Goal: Task Accomplishment & Management: Use online tool/utility

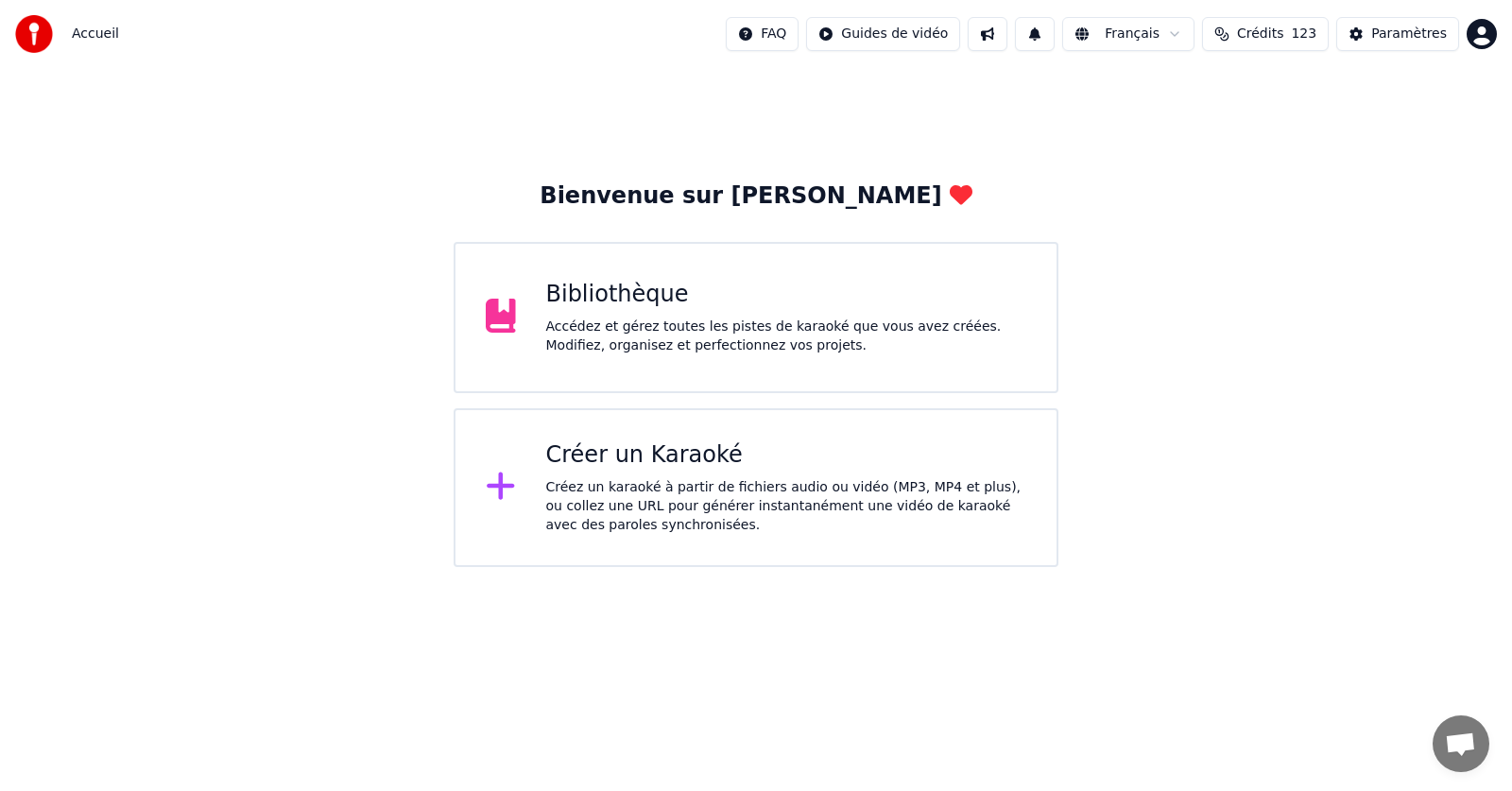
click at [682, 313] on div "Bibliothèque Accédez et gérez toutes les pistes de karaoké que vous avez créées…" at bounding box center [787, 317] width 481 height 75
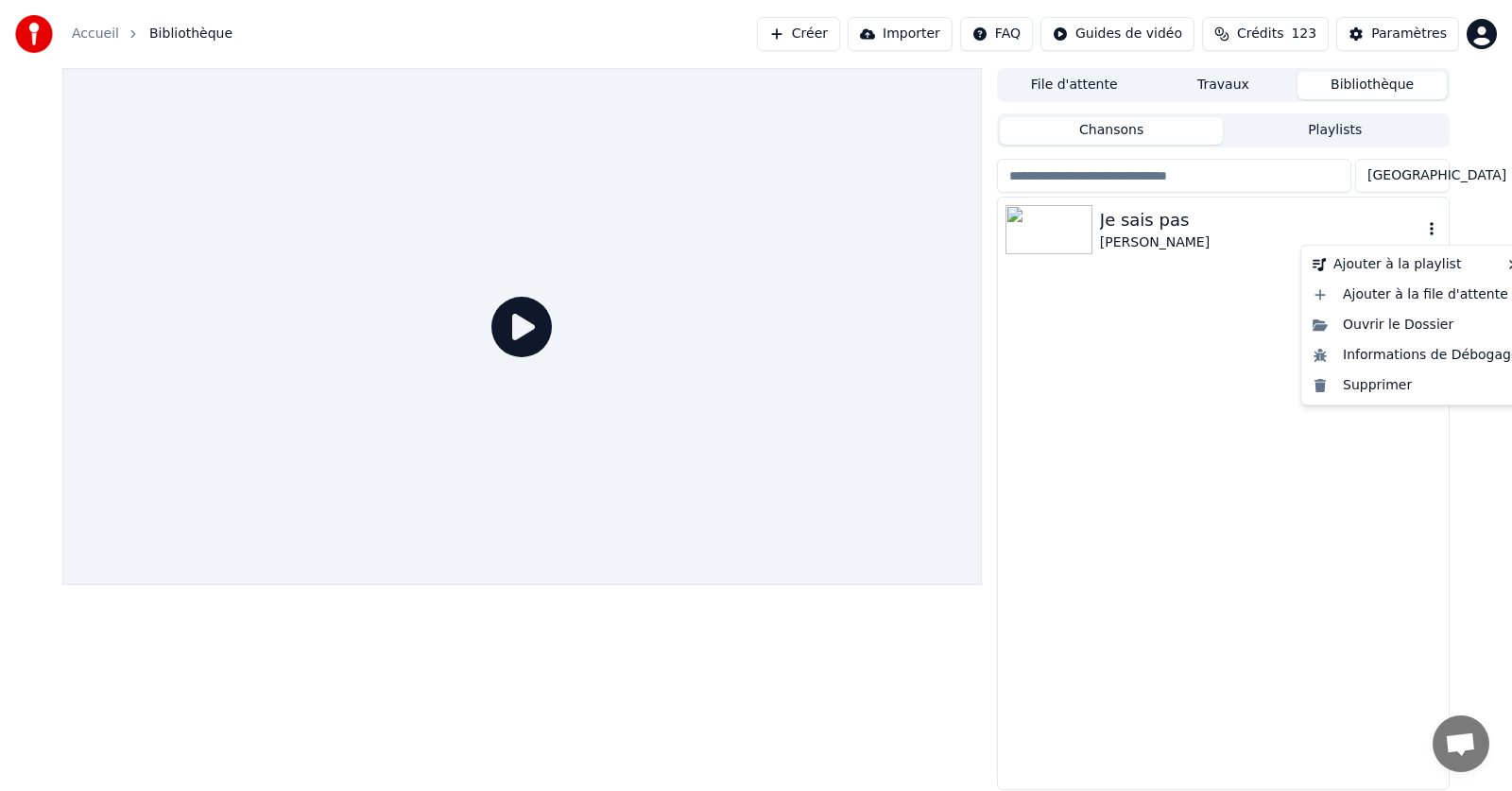
click at [1431, 231] on icon "button" at bounding box center [1432, 229] width 4 height 14
click at [1388, 392] on div "Supprimer" at bounding box center [1416, 386] width 222 height 30
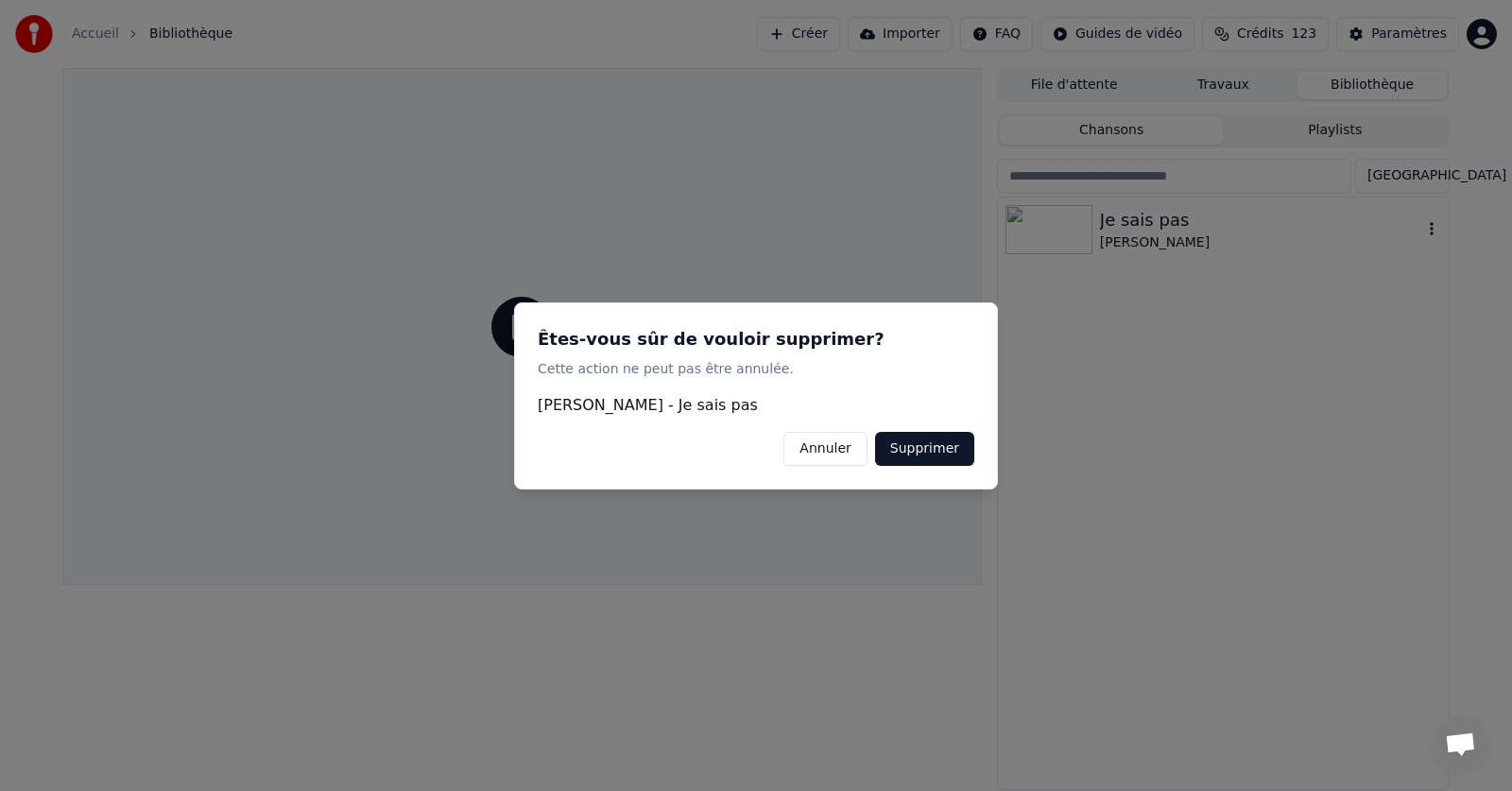
click at [922, 452] on button "Supprimer" at bounding box center [924, 447] width 99 height 34
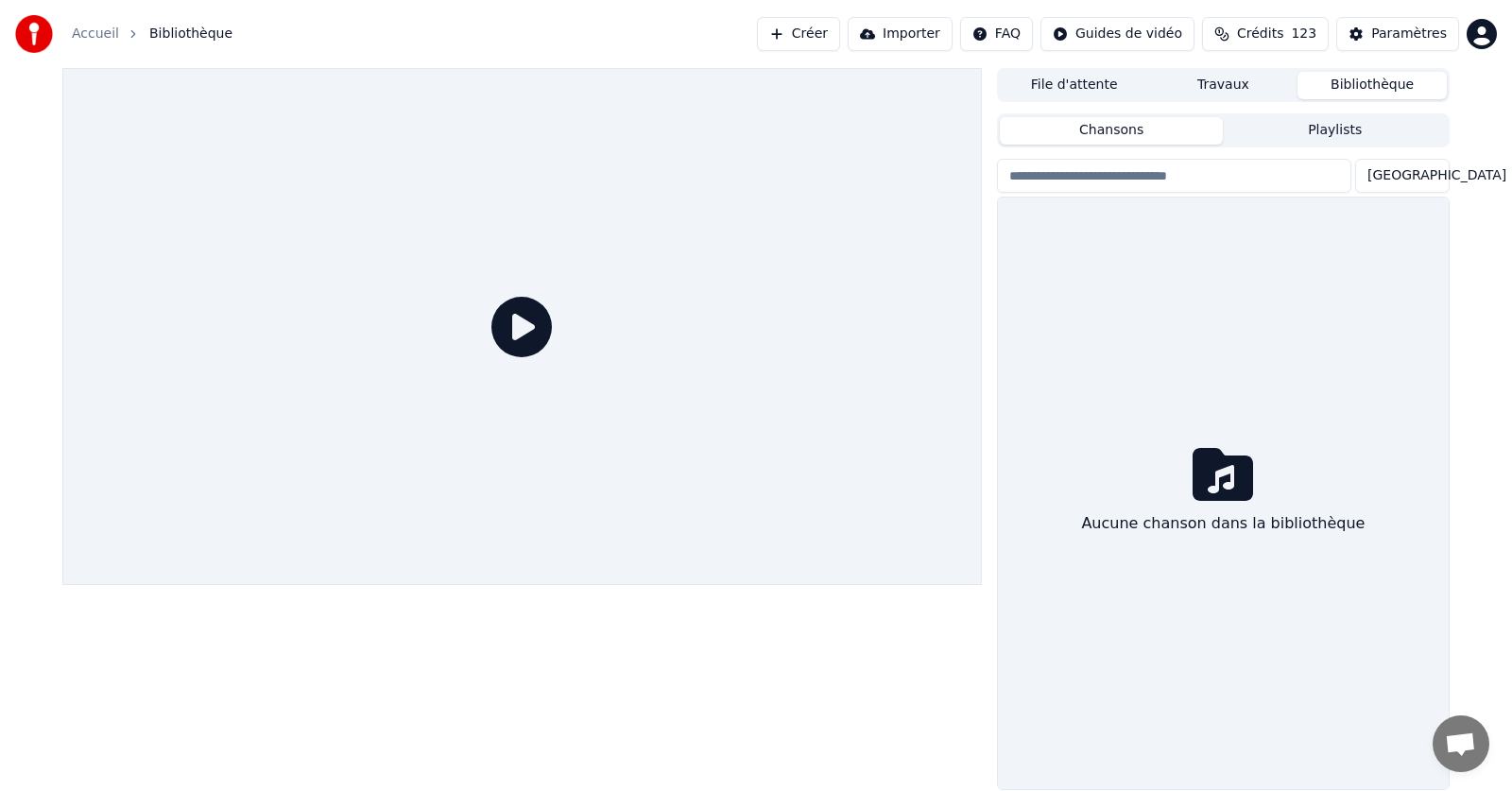
click at [96, 32] on link "Accueil" at bounding box center [95, 33] width 47 height 19
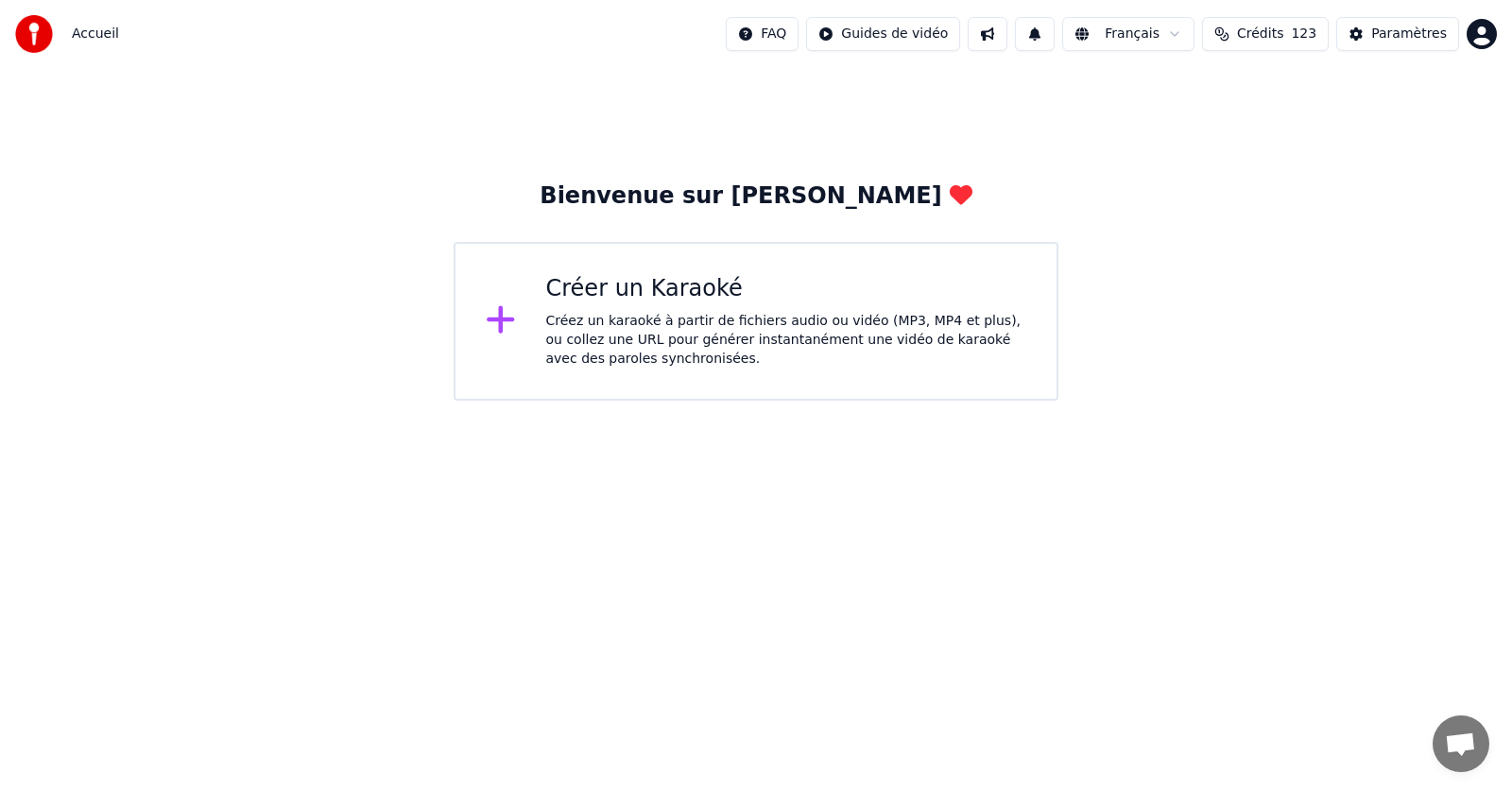
click at [651, 332] on div "Créez un karaoké à partir de fichiers audio ou vidéo (MP3, MP4 et plus), ou col…" at bounding box center [787, 341] width 481 height 57
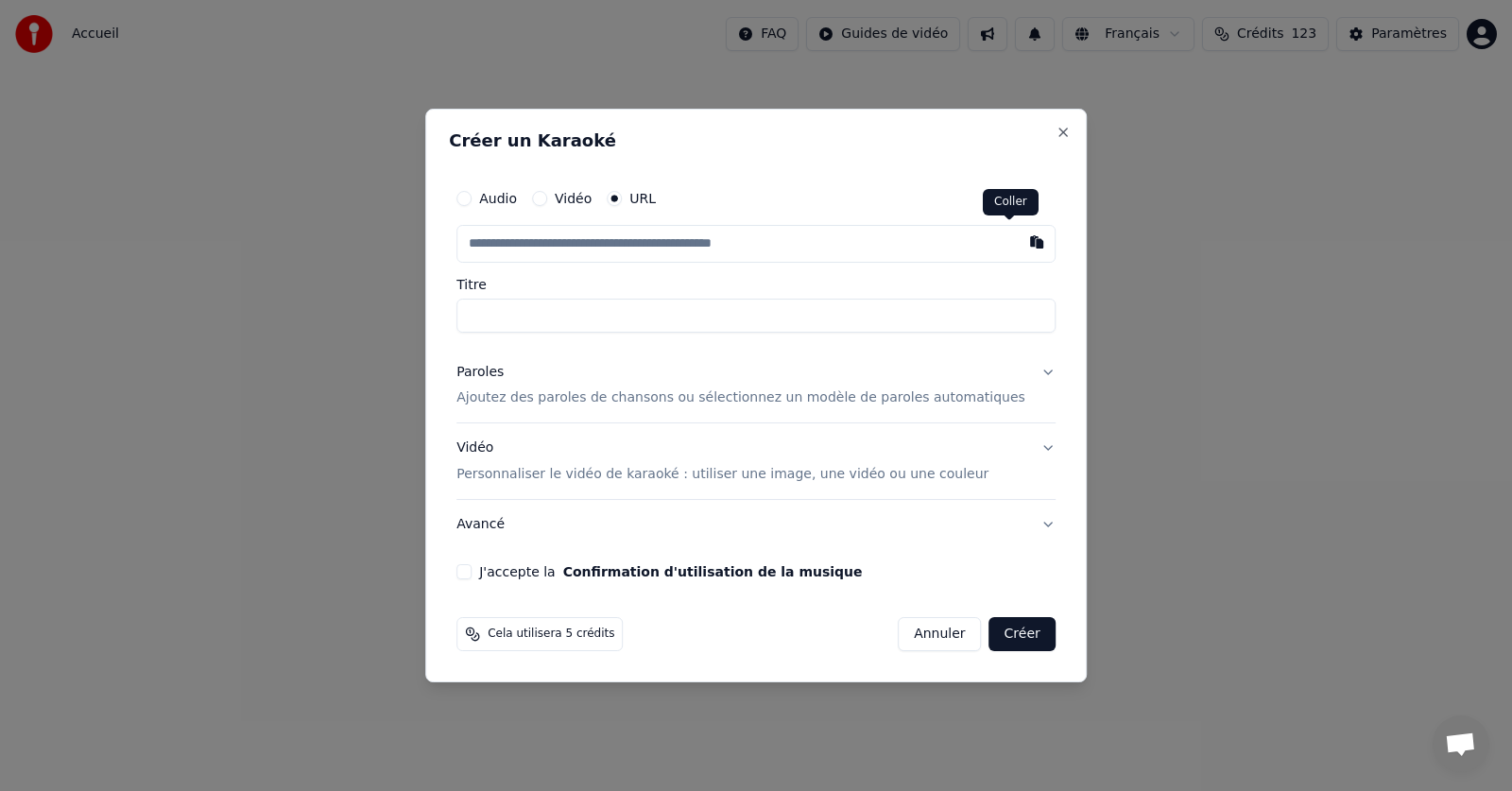
click at [1018, 243] on button "button" at bounding box center [1036, 242] width 38 height 34
type input "**********"
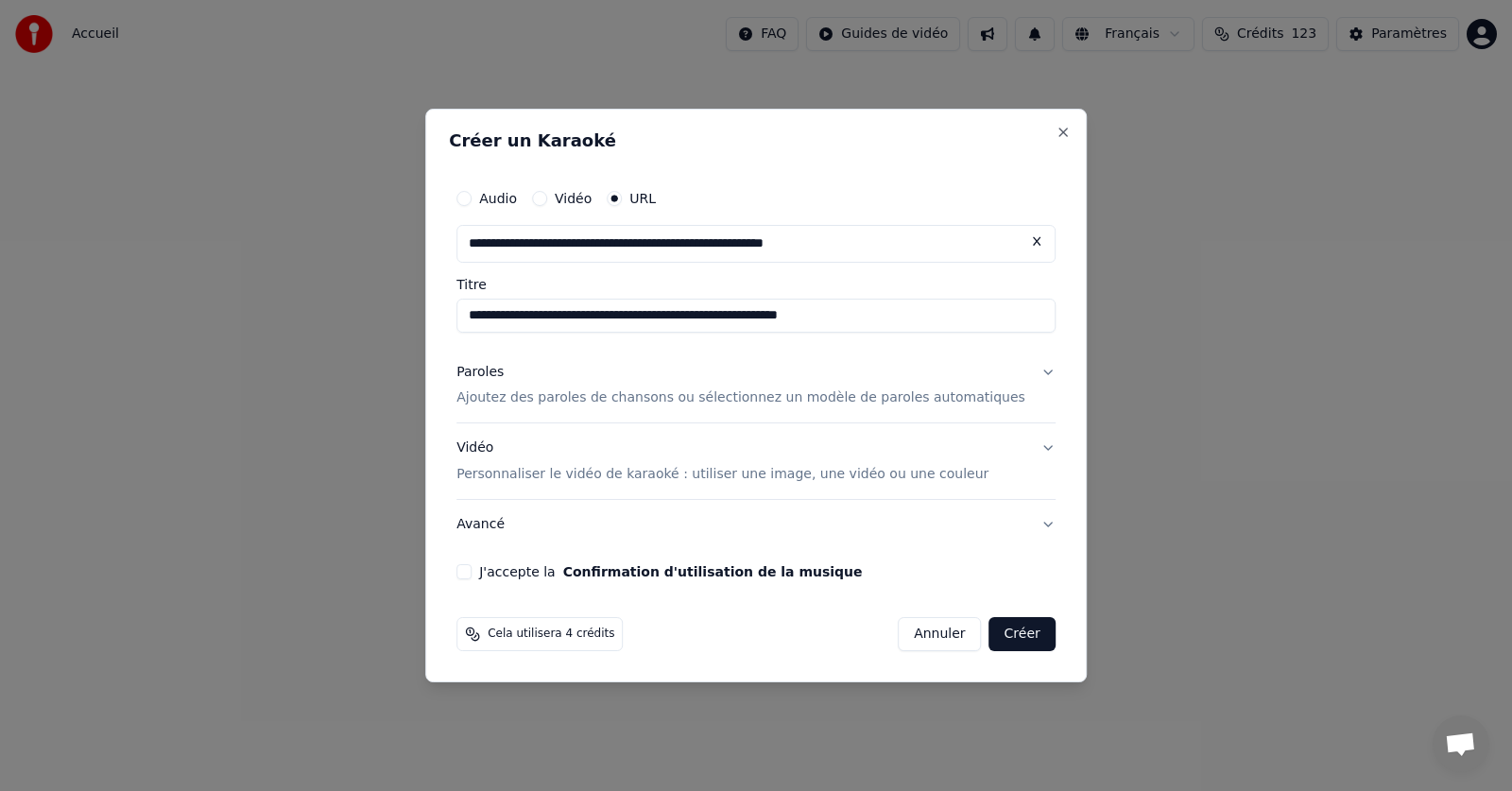
drag, startPoint x: 746, startPoint y: 316, endPoint x: 623, endPoint y: 320, distance: 123.1
click at [623, 320] on input "**********" at bounding box center [756, 315] width 599 height 34
click at [795, 310] on input "**********" at bounding box center [756, 315] width 599 height 34
type input "**********"
click at [651, 398] on p "Ajoutez des paroles de chansons ou sélectionnez un modèle de paroles automatiqu…" at bounding box center [740, 398] width 569 height 19
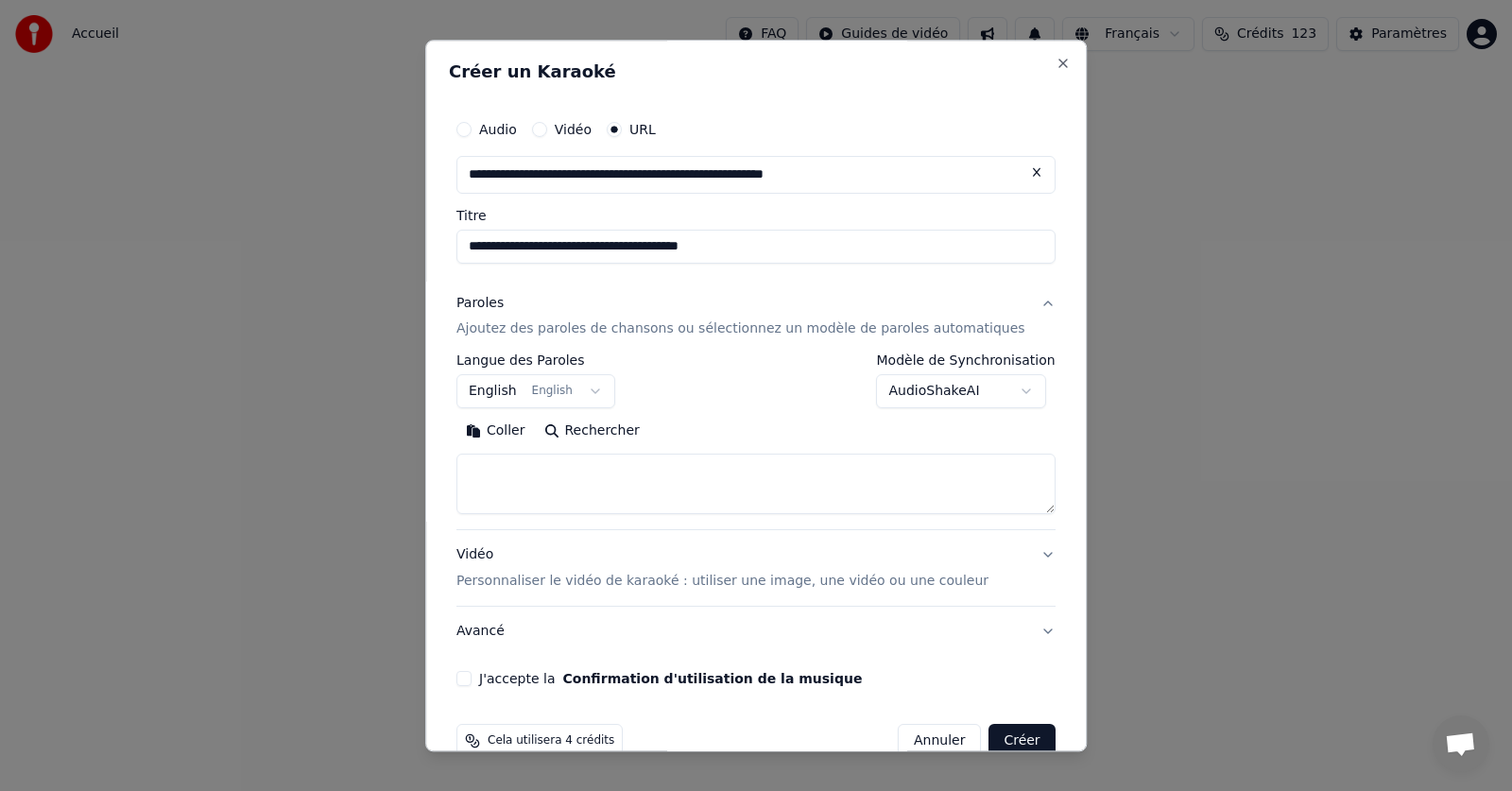
click at [601, 392] on button "English English" at bounding box center [535, 392] width 159 height 34
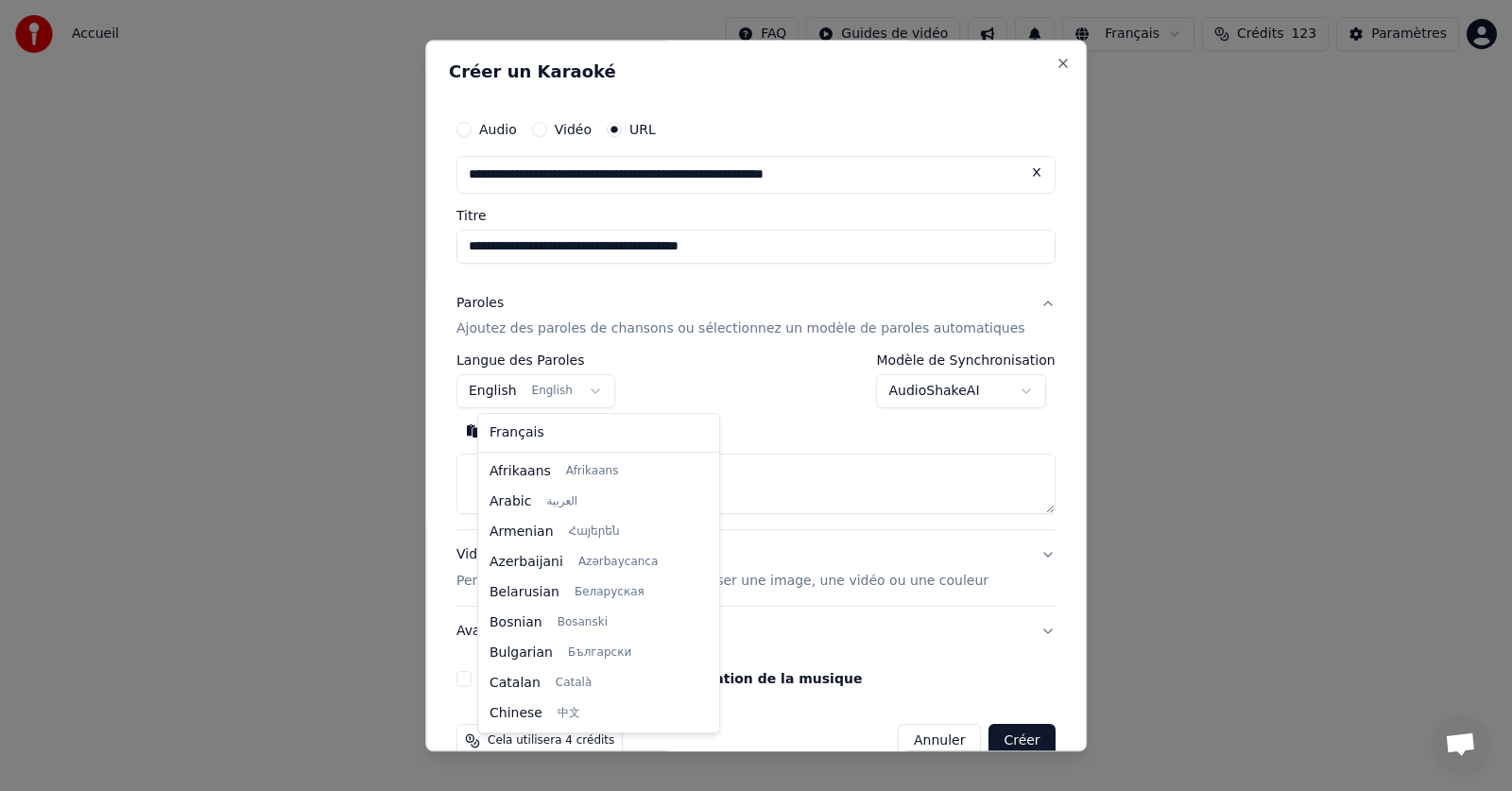
scroll to position [152, 0]
select select "**"
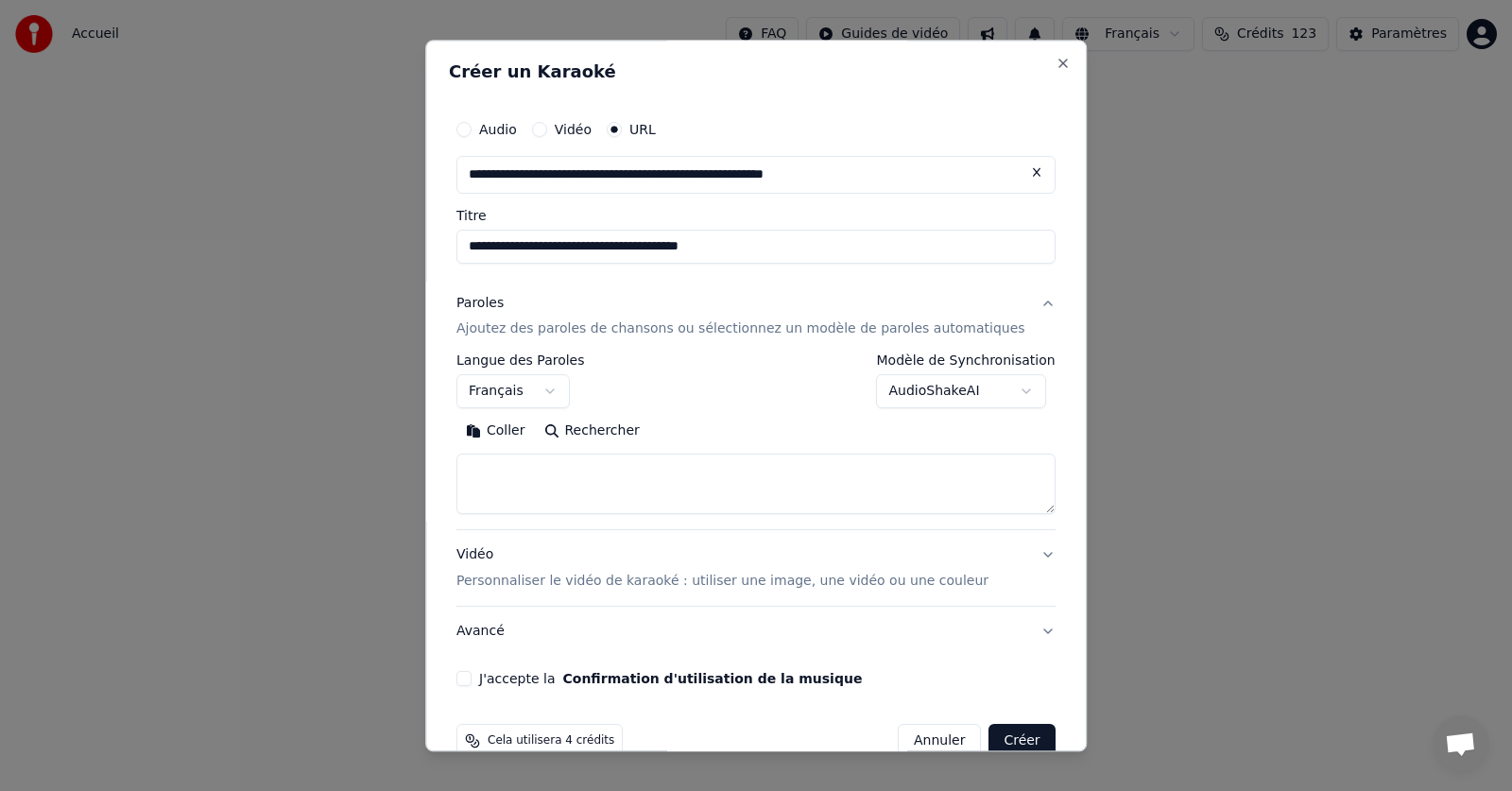
click at [523, 427] on button "Coller" at bounding box center [495, 432] width 78 height 30
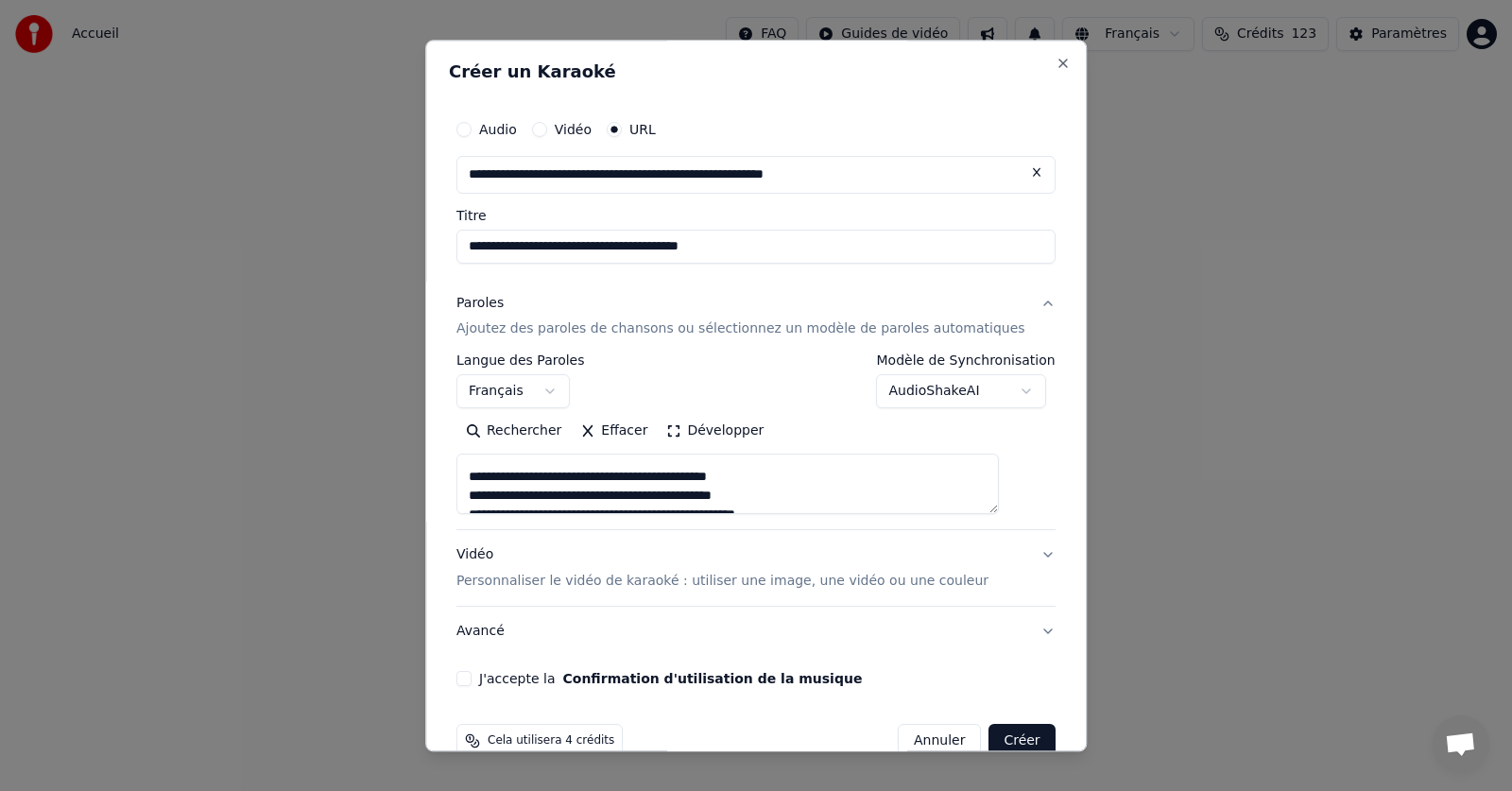
scroll to position [0, 0]
click at [472, 673] on button "J'accepte la Confirmation d'utilisation de la musique" at bounding box center [463, 679] width 15 height 15
click at [989, 738] on button "Créer" at bounding box center [1023, 742] width 67 height 34
type textarea "**********"
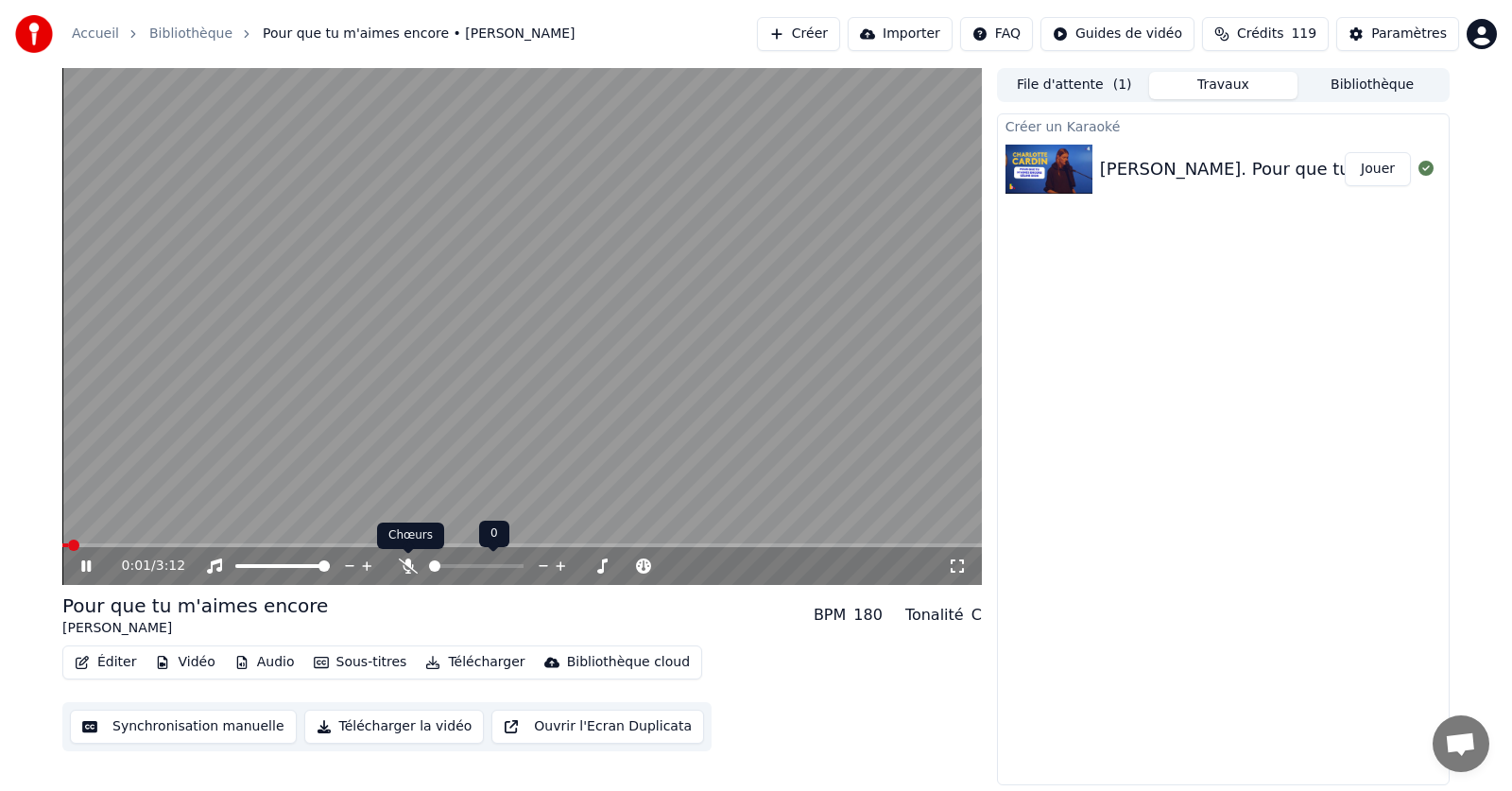
click at [412, 569] on icon at bounding box center [408, 566] width 19 height 15
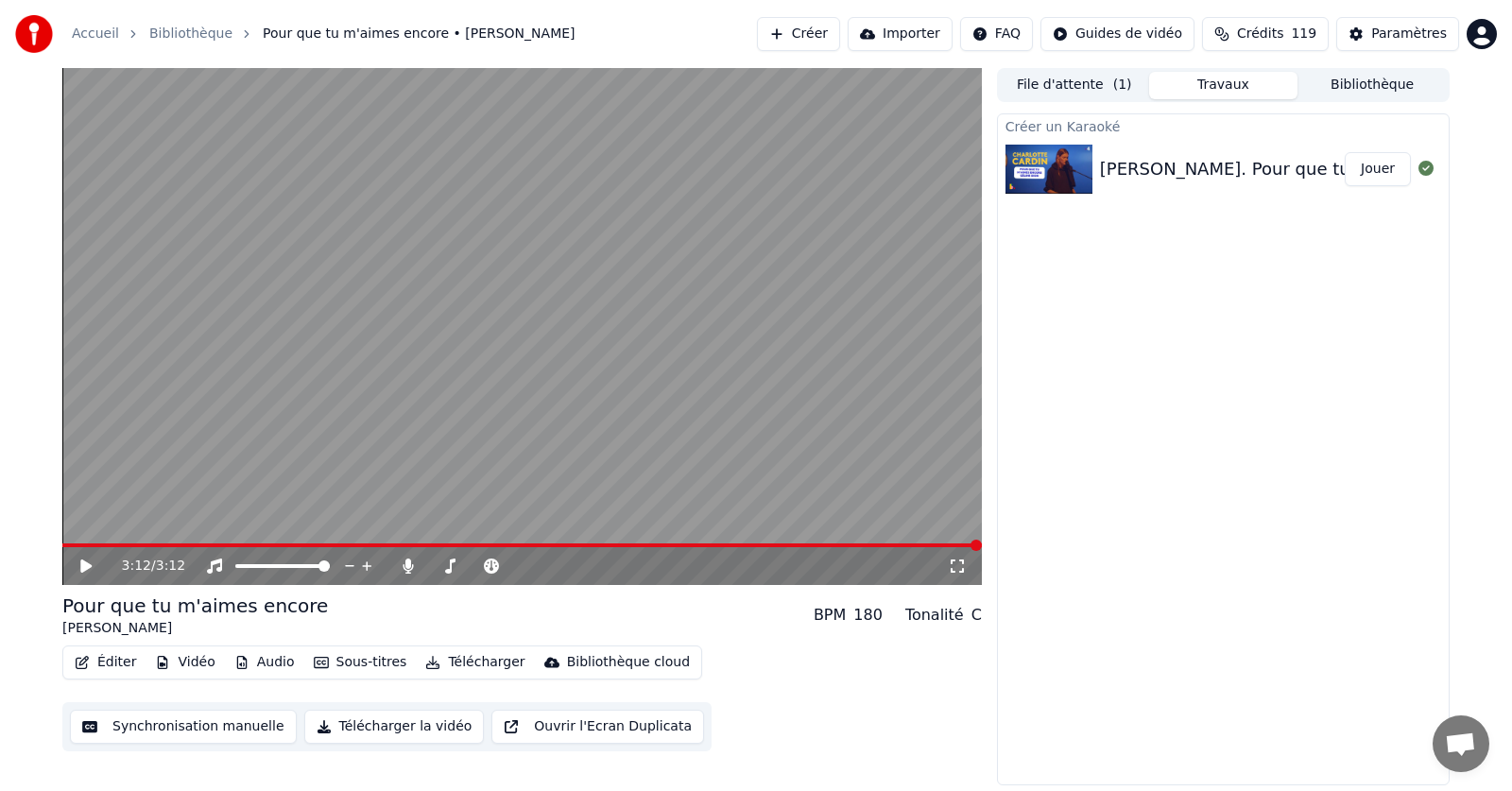
click at [86, 566] on icon at bounding box center [86, 567] width 12 height 14
click at [84, 557] on div "2:35 / 3:12" at bounding box center [522, 566] width 904 height 19
click at [84, 557] on div "2:36 / 3:12" at bounding box center [522, 566] width 904 height 19
click at [81, 562] on icon at bounding box center [99, 566] width 44 height 15
click at [63, 539] on span at bounding box center [69, 545] width 12 height 12
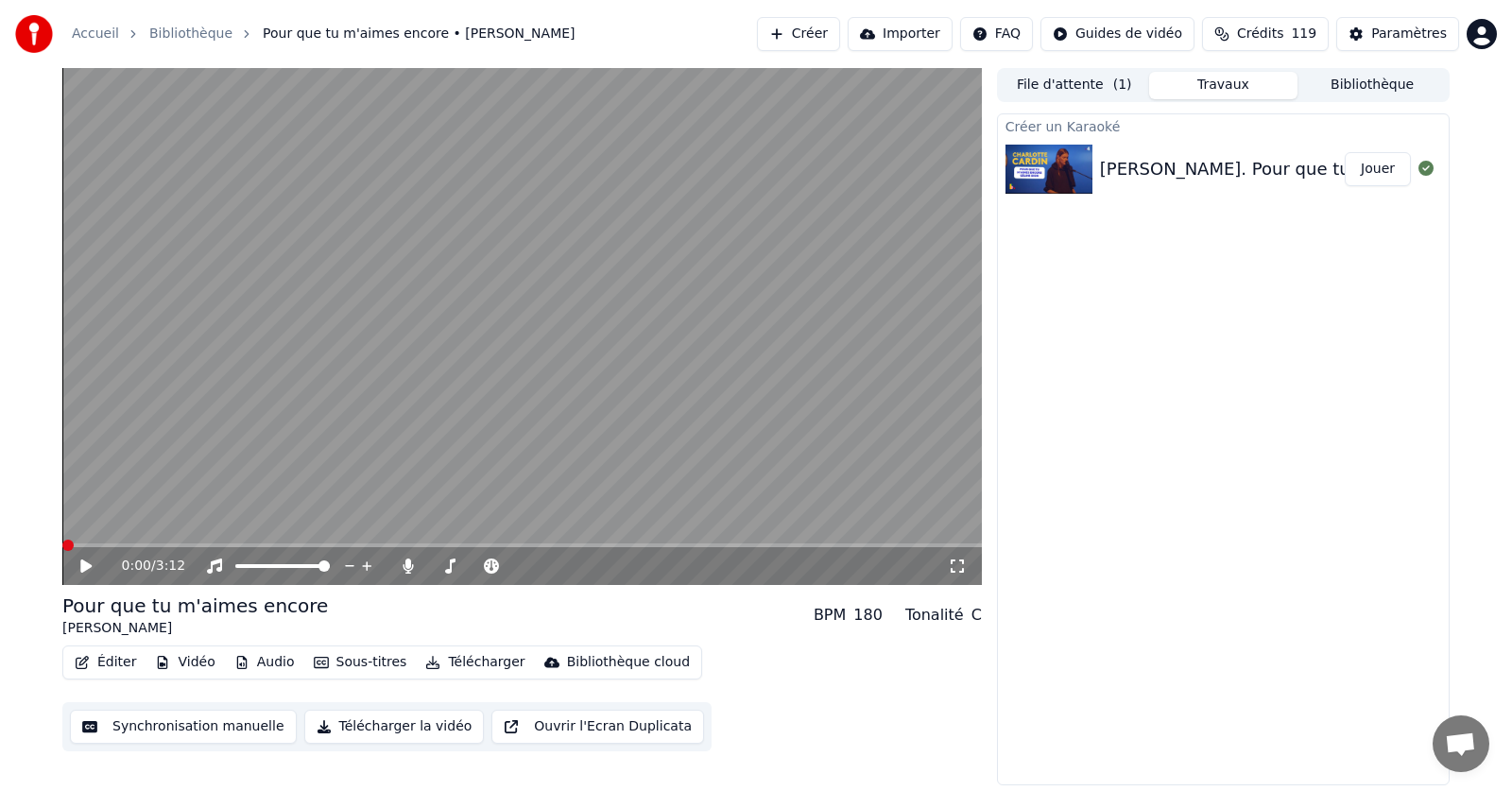
click at [113, 664] on button "Éditer" at bounding box center [106, 662] width 76 height 26
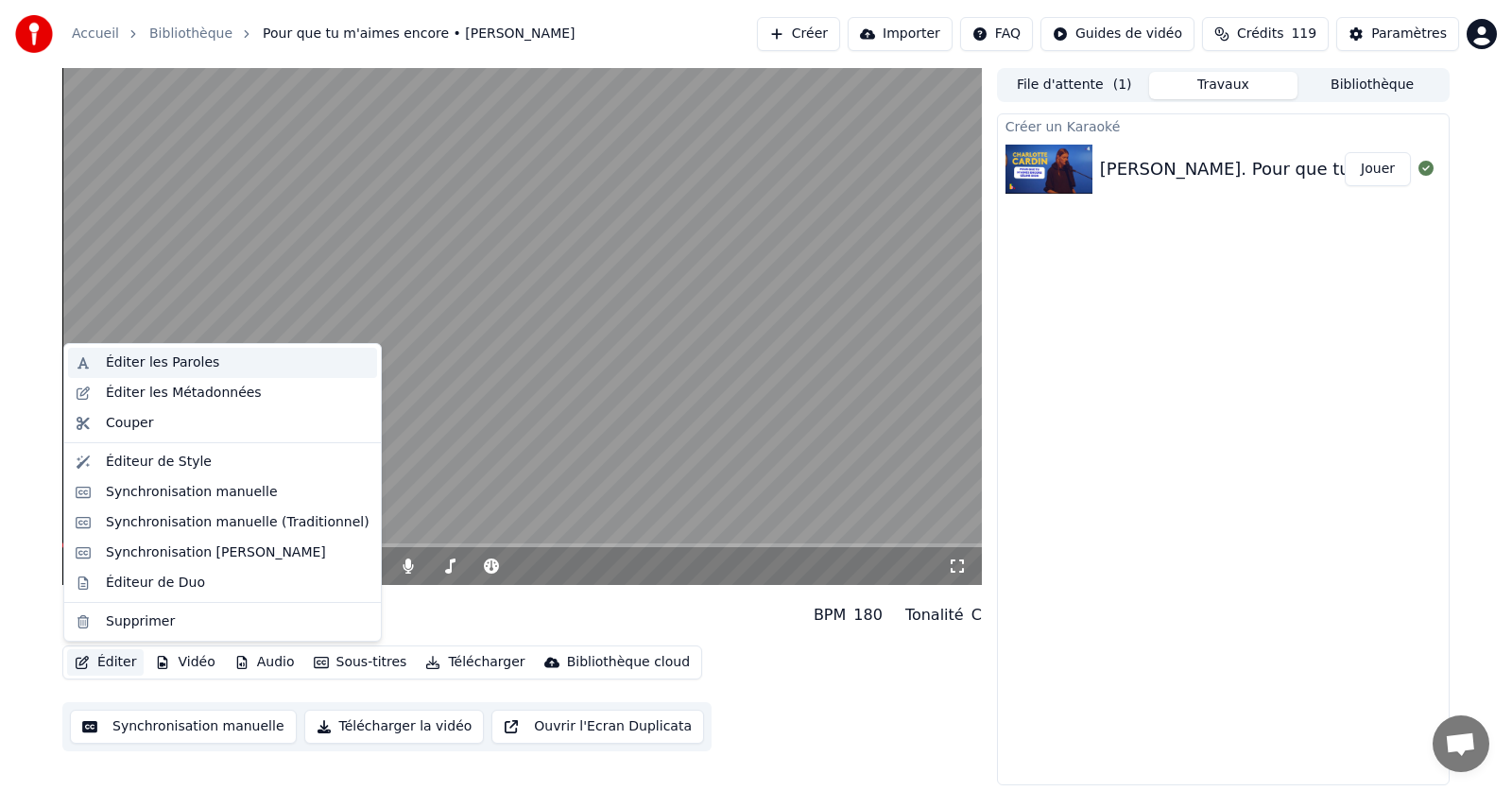
click at [174, 360] on div "Éditer les Paroles" at bounding box center [162, 362] width 114 height 19
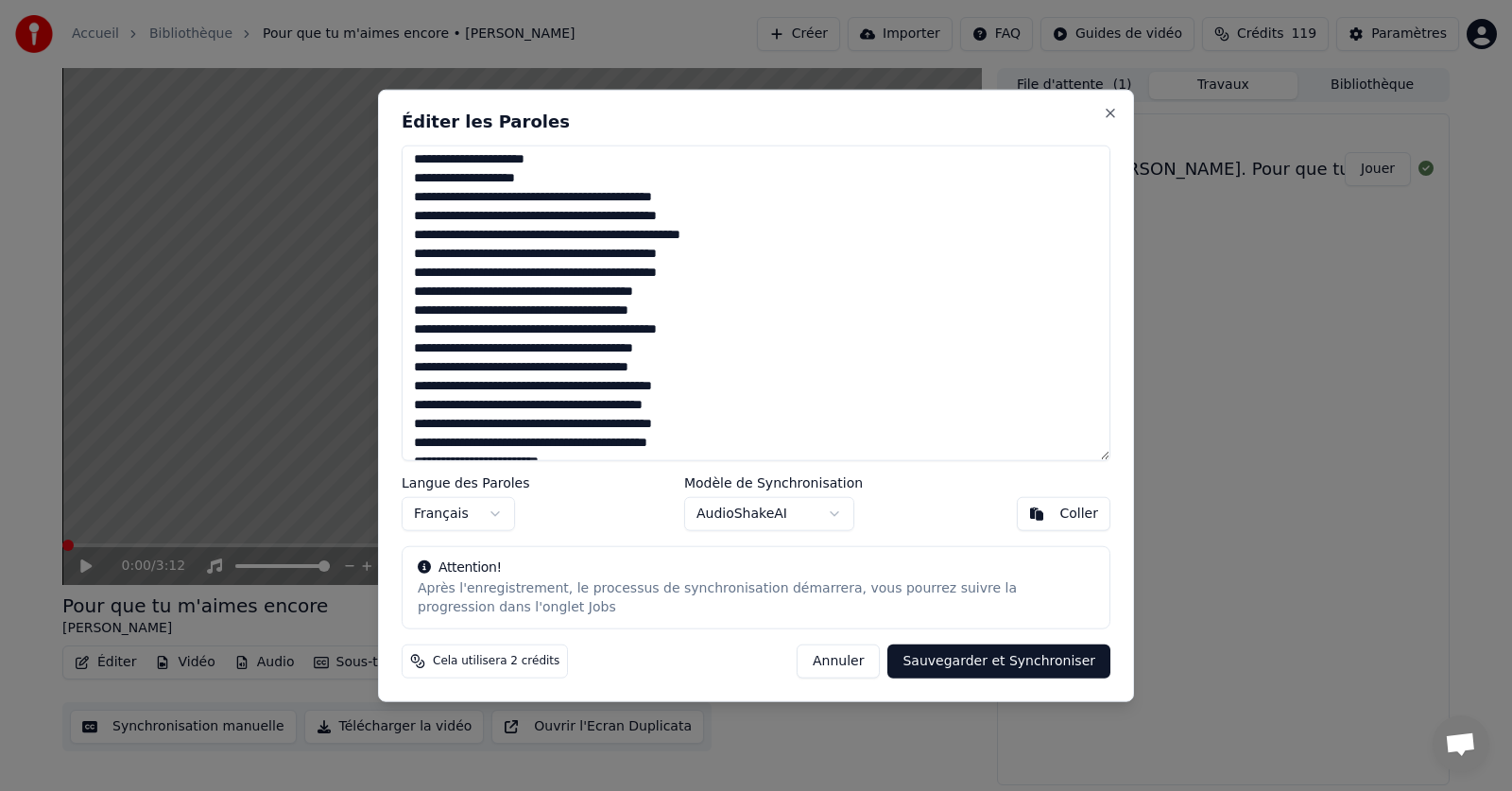
scroll to position [437, 0]
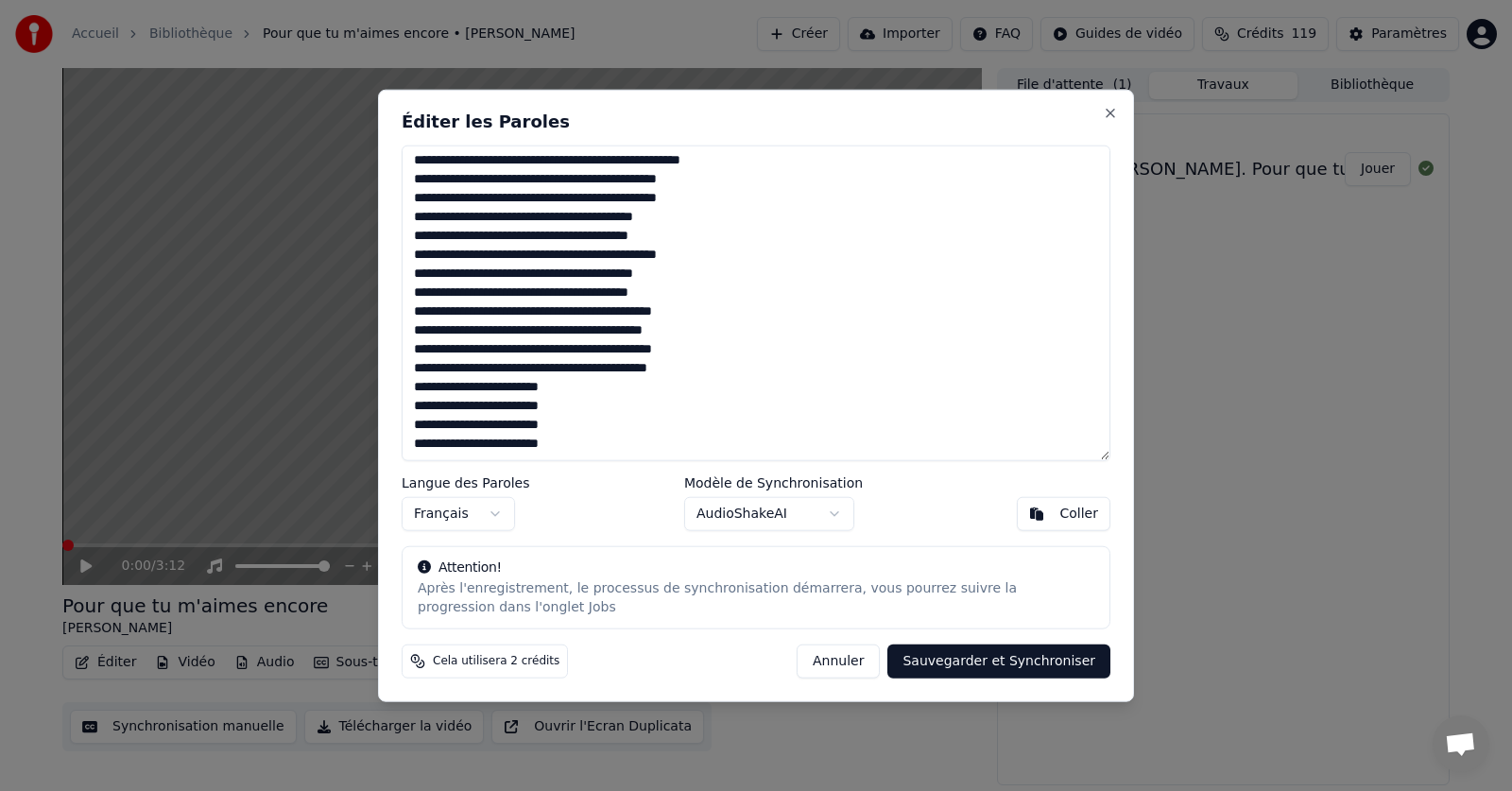
drag, startPoint x: 412, startPoint y: 162, endPoint x: 821, endPoint y: 458, distance: 504.9
click at [821, 458] on textarea at bounding box center [756, 303] width 709 height 317
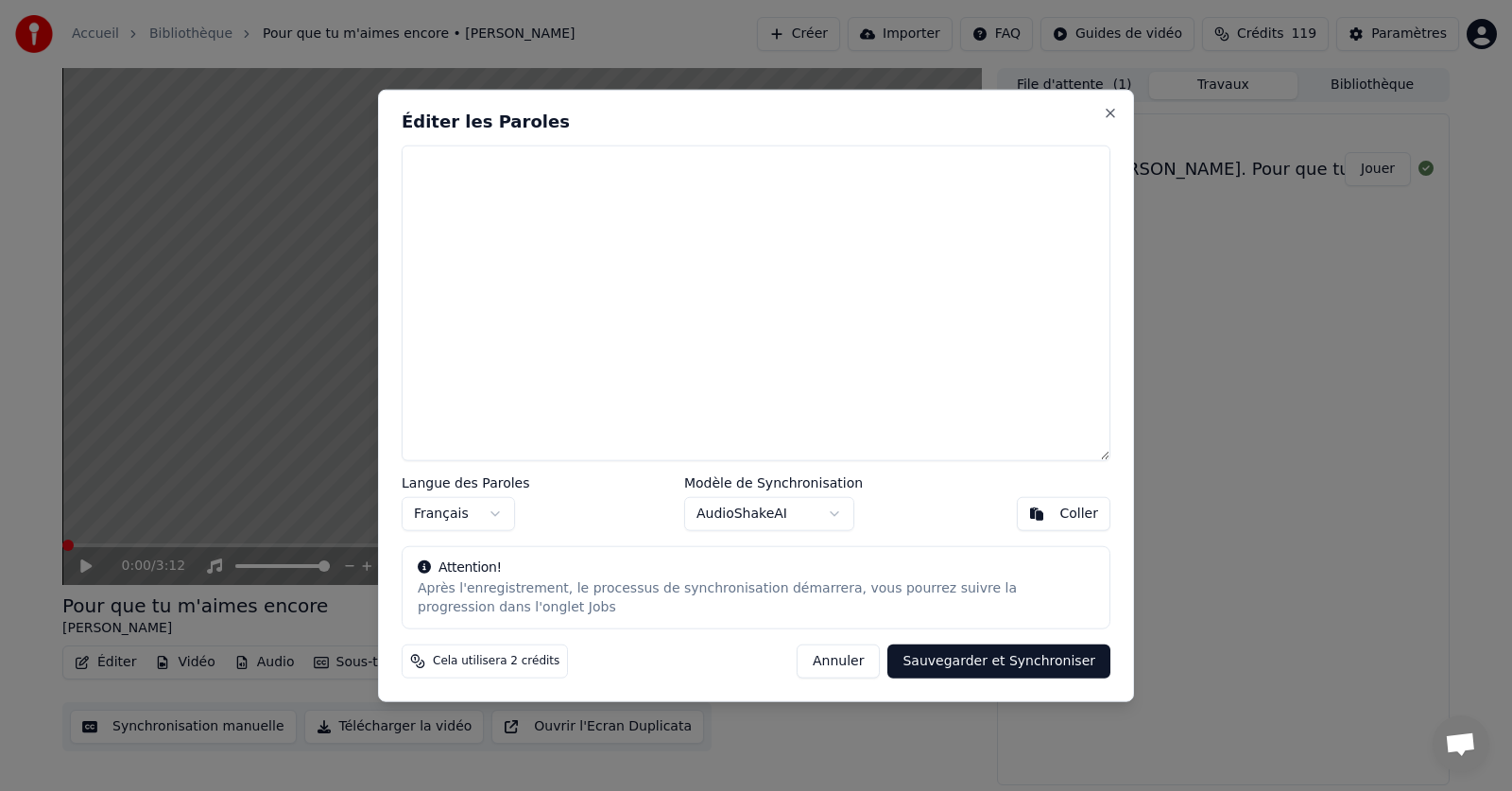
scroll to position [0, 0]
click at [1077, 512] on div "Coller" at bounding box center [1079, 514] width 39 height 19
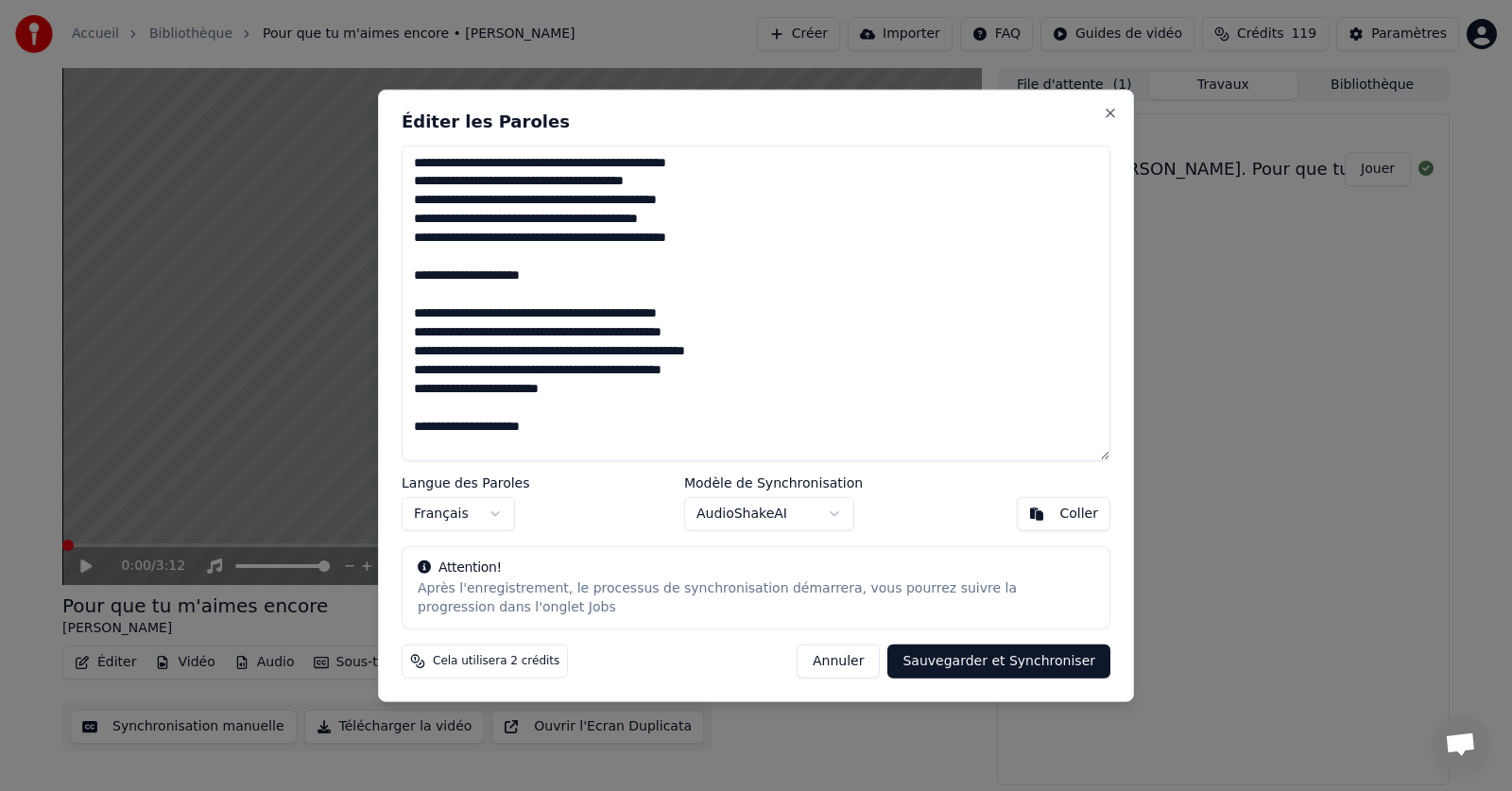
click at [996, 664] on button "Sauvegarder et Synchroniser" at bounding box center [999, 662] width 223 height 34
type textarea "**********"
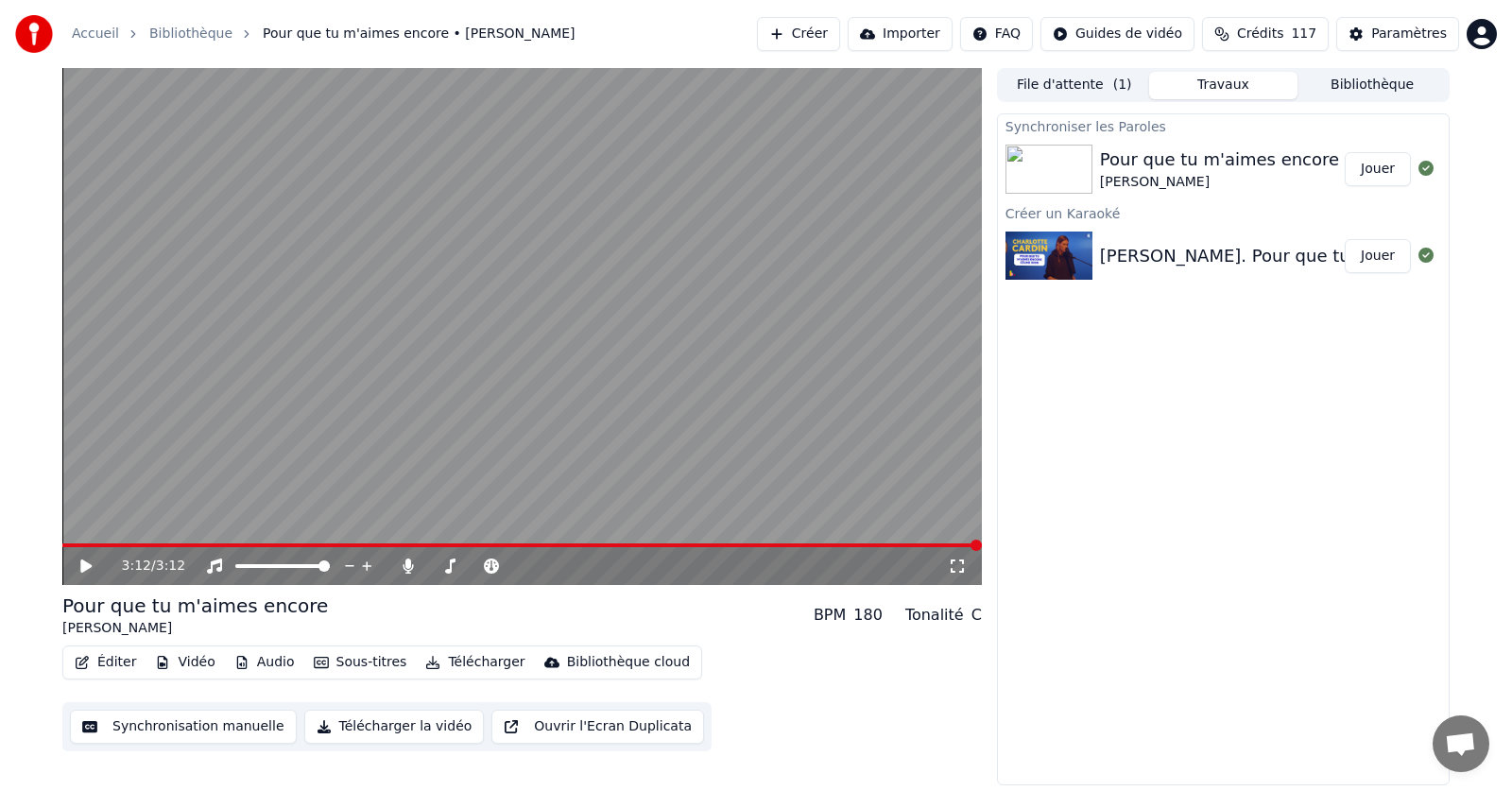
click at [84, 565] on icon at bounding box center [86, 567] width 12 height 14
click at [78, 565] on icon at bounding box center [99, 566] width 44 height 15
click at [68, 545] on span at bounding box center [73, 545] width 12 height 12
click at [111, 659] on button "Éditer" at bounding box center [106, 662] width 76 height 26
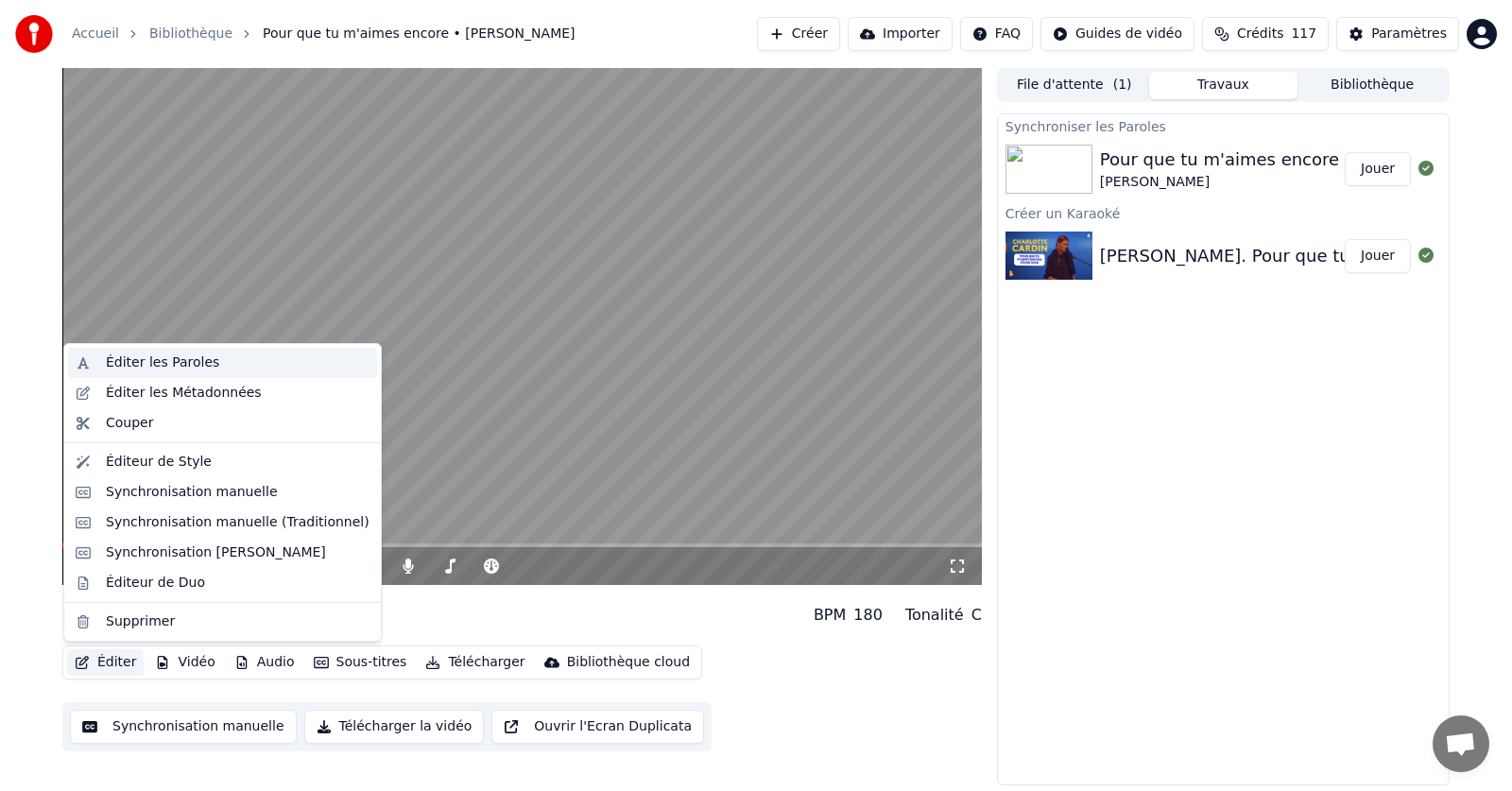
click at [170, 366] on div "Éditer les Paroles" at bounding box center [162, 362] width 114 height 19
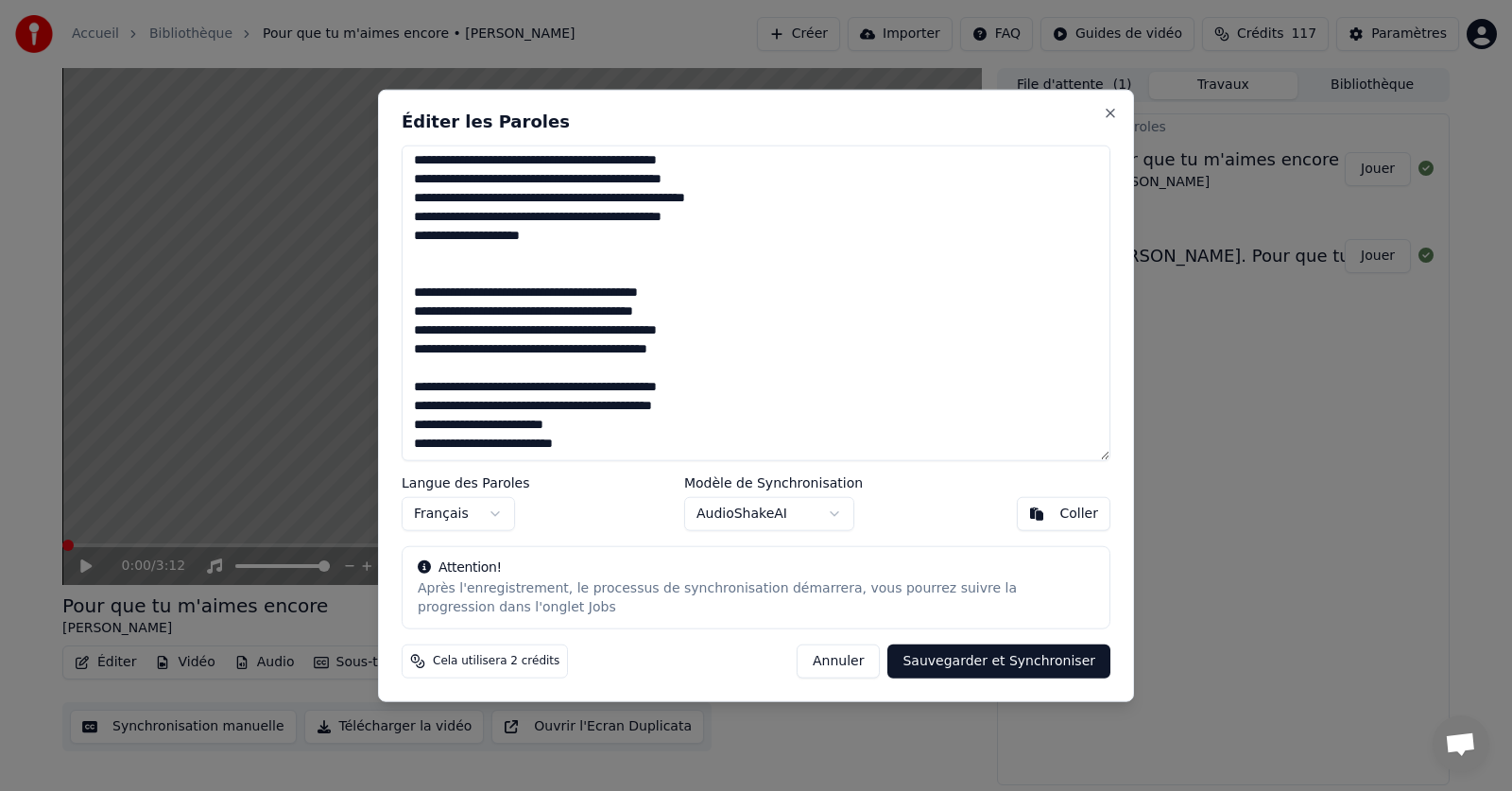
scroll to position [550, 0]
click at [556, 198] on textarea at bounding box center [756, 303] width 709 height 317
drag, startPoint x: 556, startPoint y: 198, endPoint x: 423, endPoint y: 207, distance: 133.3
click at [423, 207] on textarea at bounding box center [756, 303] width 709 height 317
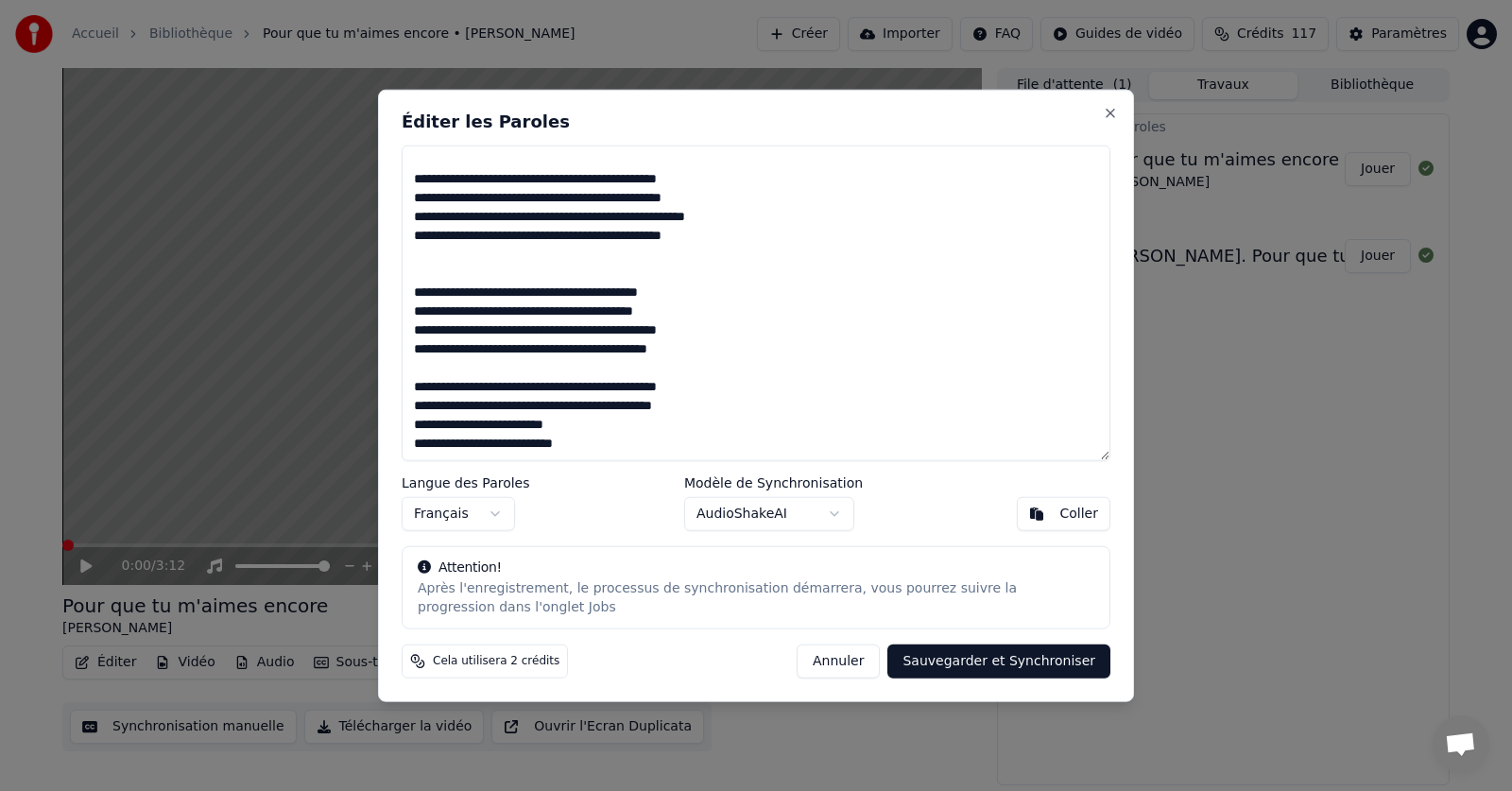
click at [985, 659] on button "Sauvegarder et Synchroniser" at bounding box center [999, 662] width 223 height 34
type textarea "**********"
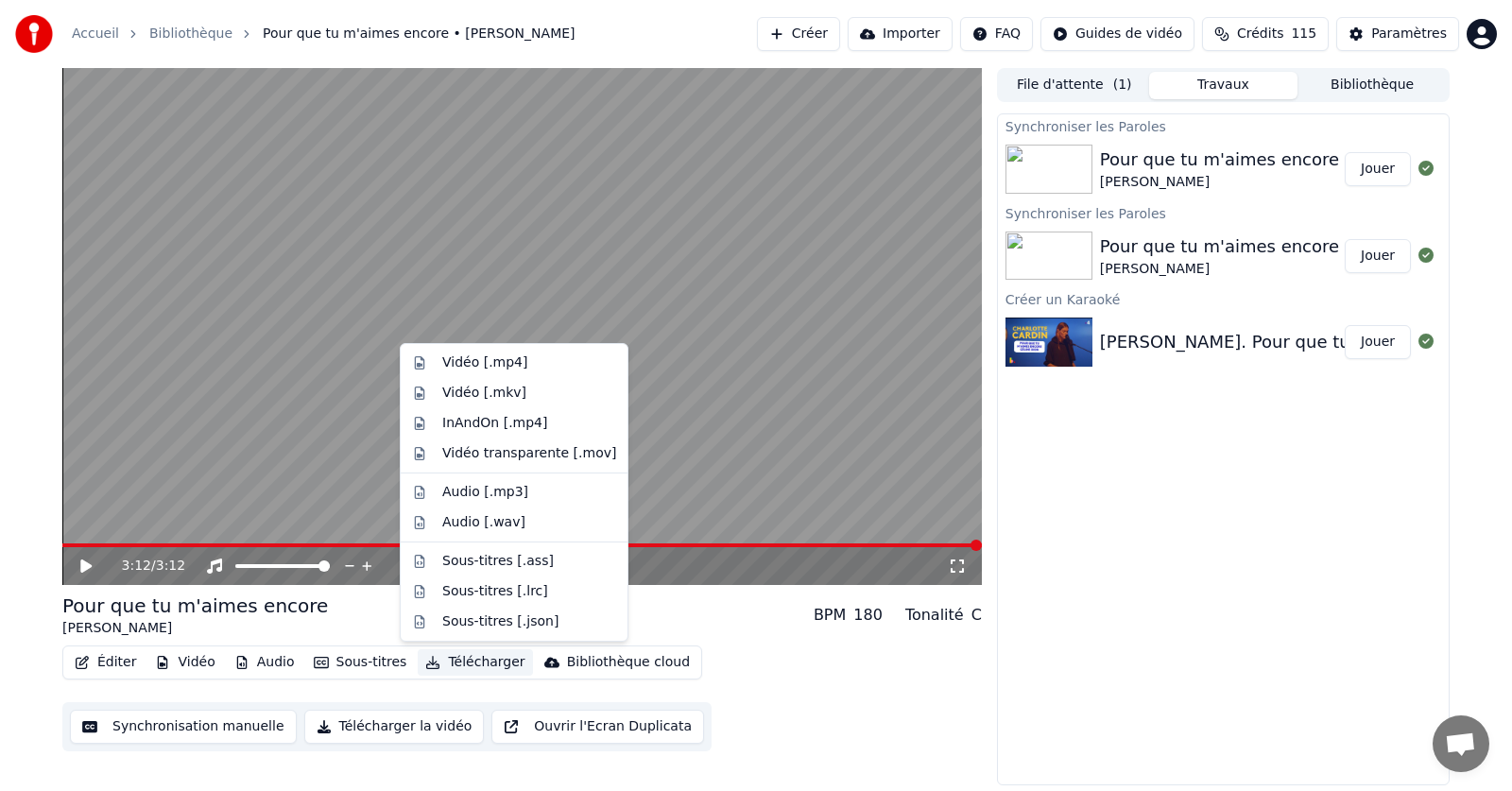
click at [455, 657] on button "Télécharger" at bounding box center [475, 662] width 115 height 26
click at [468, 358] on div "Vidéo [.mp4]" at bounding box center [484, 362] width 85 height 19
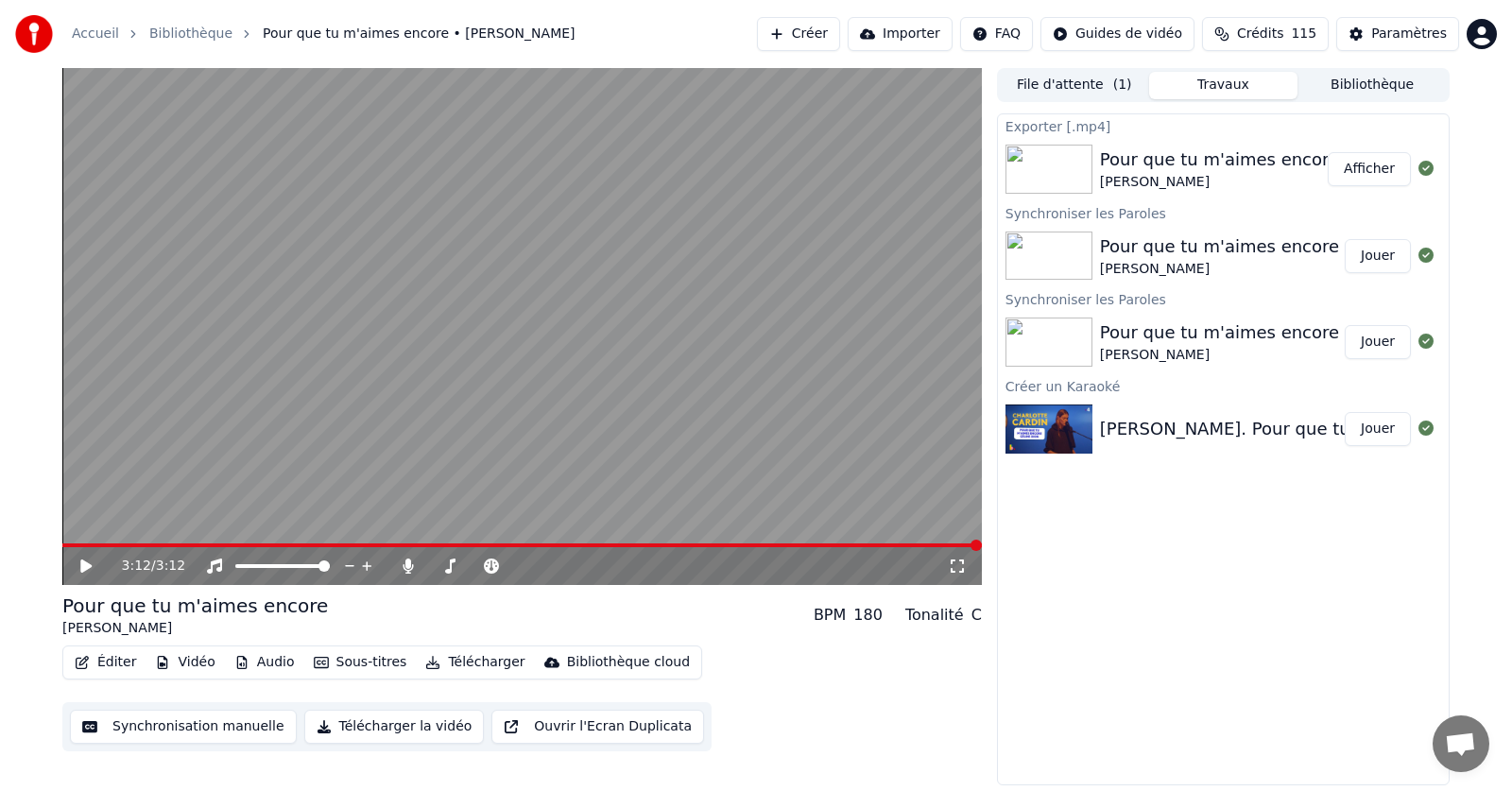
click at [1373, 165] on button "Afficher" at bounding box center [1369, 168] width 83 height 34
click at [413, 566] on icon at bounding box center [407, 566] width 11 height 15
click at [455, 662] on button "Télécharger" at bounding box center [475, 662] width 115 height 26
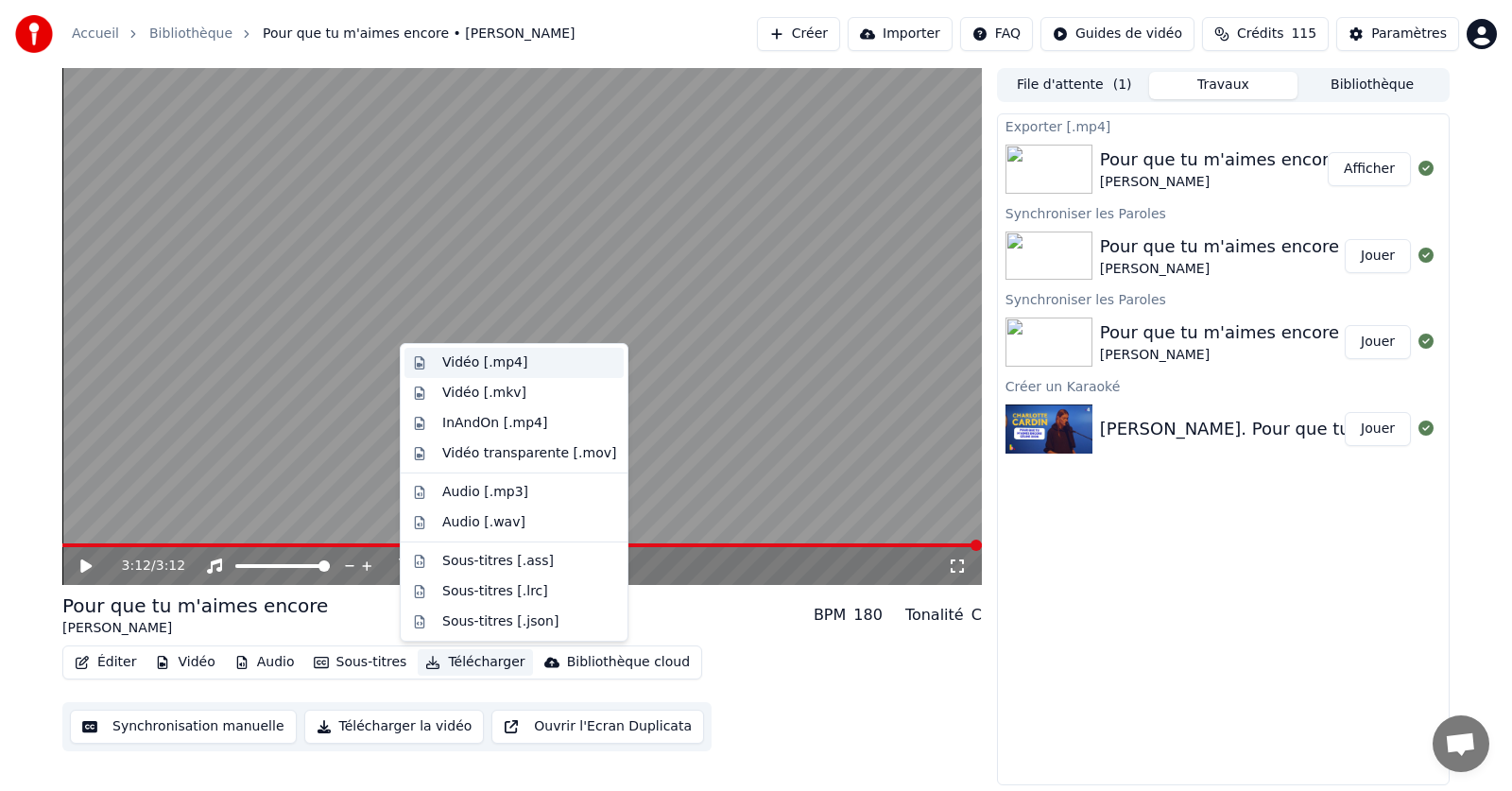
click at [461, 362] on div "Vidéo [.mp4]" at bounding box center [484, 362] width 85 height 19
